Goal: Task Accomplishment & Management: Use online tool/utility

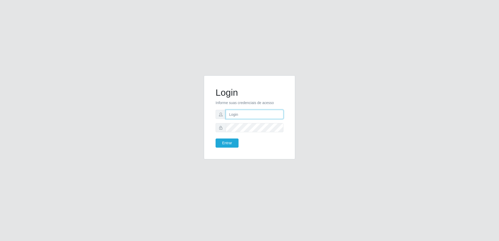
click at [255, 115] on input "text" at bounding box center [255, 114] width 58 height 9
click at [234, 112] on input "text" at bounding box center [255, 114] width 58 height 9
click at [337, 87] on div "Login Informe suas credenciais de acesso Entrar" at bounding box center [249, 120] width 297 height 90
drag, startPoint x: 337, startPoint y: 87, endPoint x: 318, endPoint y: 75, distance: 22.4
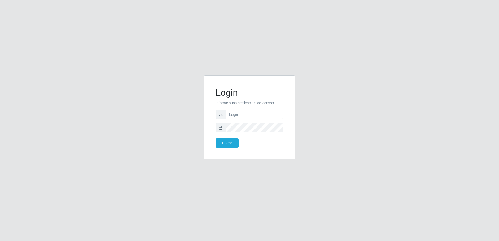
click at [318, 75] on div "Login Informe suas credenciais de acesso Entrar" at bounding box center [249, 120] width 499 height 241
drag, startPoint x: 254, startPoint y: 119, endPoint x: 241, endPoint y: 109, distance: 16.1
click at [241, 109] on form "Login Informe suas credenciais de acesso Entrar" at bounding box center [249, 117] width 68 height 60
click at [241, 110] on input "text" at bounding box center [255, 114] width 58 height 9
click at [242, 112] on input "text" at bounding box center [255, 114] width 58 height 9
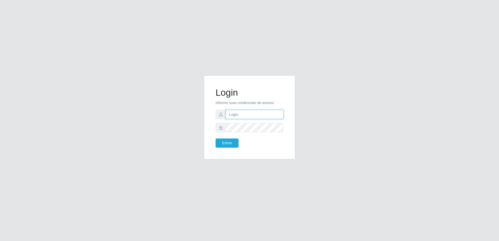
click at [242, 112] on input "text" at bounding box center [255, 114] width 58 height 9
click at [242, 114] on input "text" at bounding box center [255, 114] width 58 height 9
type input "Welber.crivilin@carone.com.br"
click at [215, 138] on button "Entrar" at bounding box center [226, 142] width 23 height 9
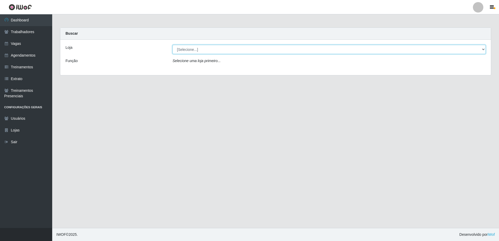
click at [482, 49] on select "[Selecione...] Carone - Itapoa Carone - Praia da Costa Sempre Tem - Jardim Camb…" at bounding box center [328, 49] width 313 height 9
select select "505"
click at [172, 45] on select "[Selecione...] Carone - Itapoa Carone - Praia da Costa Sempre Tem - Jardim Camb…" at bounding box center [328, 49] width 313 height 9
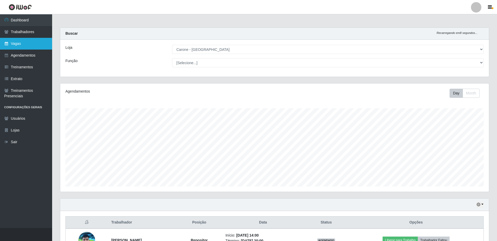
click at [15, 43] on link "Vagas" at bounding box center [26, 44] width 52 height 12
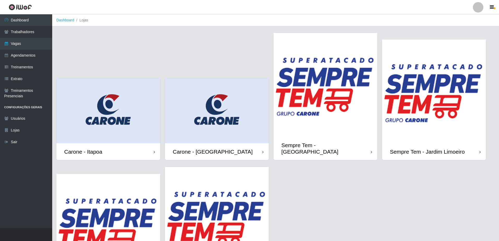
click at [228, 148] on div "[PERSON_NAME] - [GEOGRAPHIC_DATA]" at bounding box center [213, 151] width 80 height 7
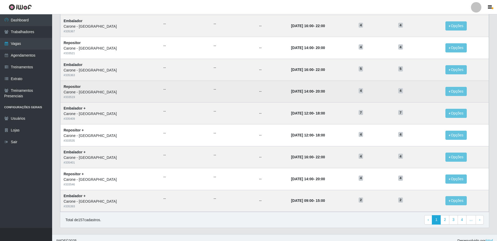
scroll to position [201, 0]
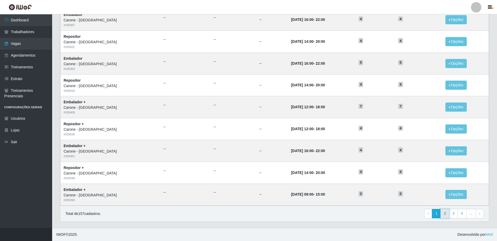
click at [446, 215] on link "2" at bounding box center [445, 213] width 9 height 9
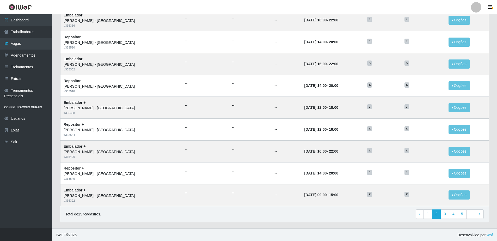
scroll to position [201, 0]
click at [445, 214] on link "3" at bounding box center [445, 213] width 9 height 9
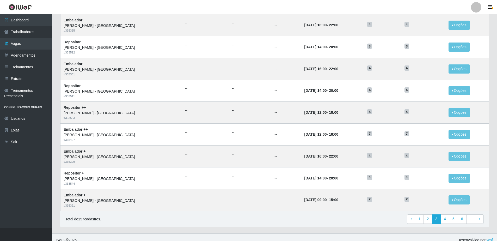
scroll to position [201, 0]
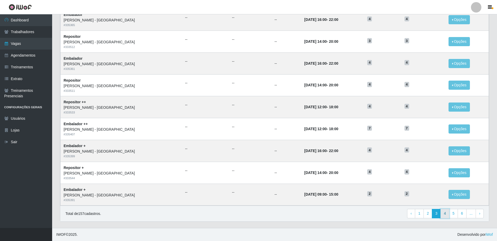
click at [445, 214] on link "4" at bounding box center [445, 213] width 9 height 9
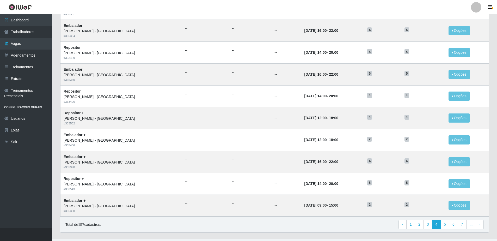
scroll to position [201, 0]
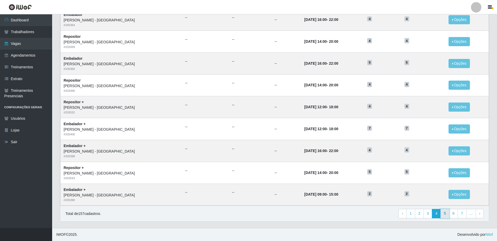
click at [448, 215] on link "5" at bounding box center [445, 213] width 9 height 9
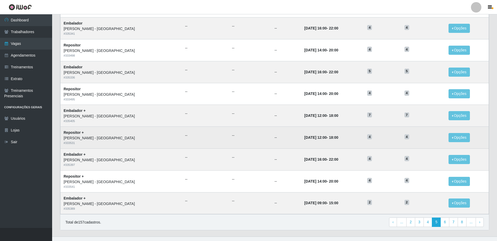
scroll to position [201, 0]
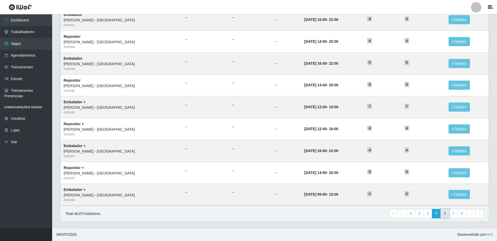
click at [446, 215] on link "6" at bounding box center [445, 213] width 9 height 9
click at [462, 214] on link "9" at bounding box center [462, 213] width 9 height 9
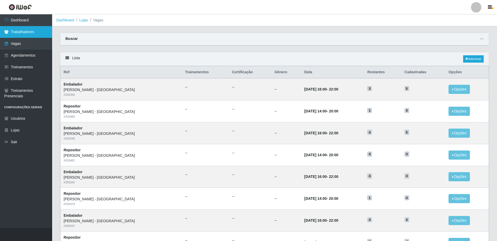
click at [19, 35] on link "Trabalhadores" at bounding box center [26, 32] width 52 height 12
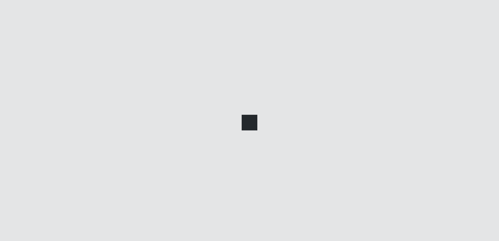
click at [19, 35] on div at bounding box center [249, 120] width 499 height 241
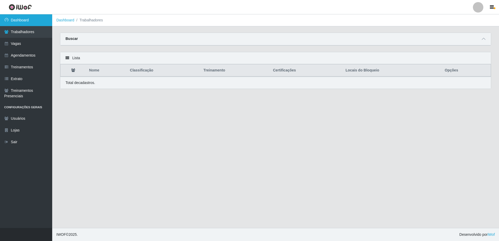
click at [22, 17] on link "Dashboard" at bounding box center [26, 20] width 52 height 12
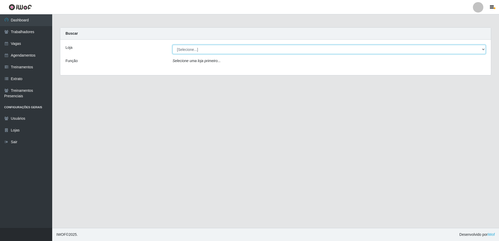
click at [483, 50] on select "[Selecione...] [GEOGRAPHIC_DATA] - [GEOGRAPHIC_DATA] [GEOGRAPHIC_DATA] - [GEOGR…" at bounding box center [328, 49] width 313 height 9
select select "505"
click at [172, 45] on select "[Selecione...] [GEOGRAPHIC_DATA] - [GEOGRAPHIC_DATA] [GEOGRAPHIC_DATA] - [GEOGR…" at bounding box center [328, 49] width 313 height 9
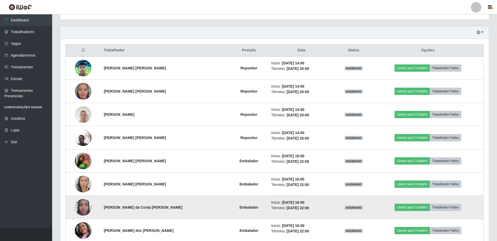
scroll to position [198, 0]
